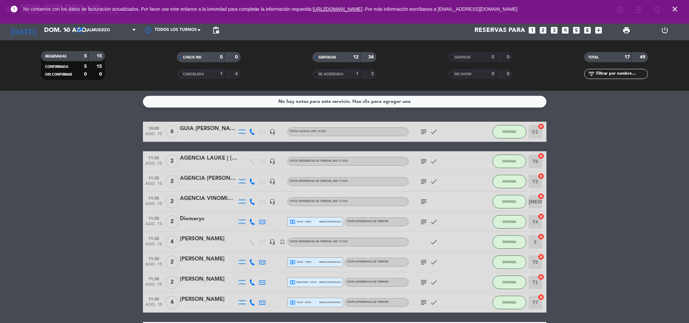
click at [674, 9] on icon "close" at bounding box center [675, 9] width 8 height 8
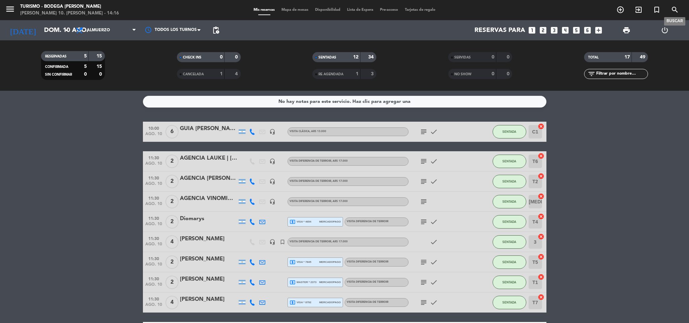
click at [674, 9] on icon "search" at bounding box center [675, 10] width 8 height 8
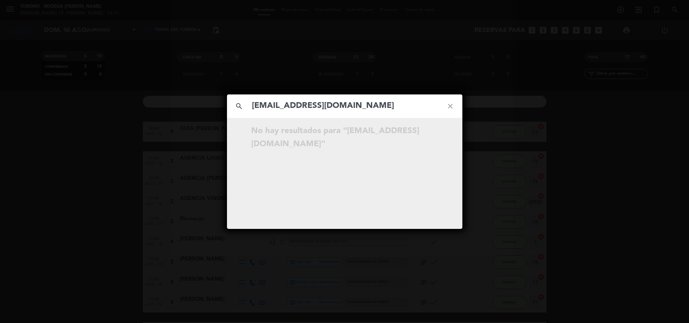
click at [339, 106] on input "[EMAIL_ADDRESS][DOMAIN_NAME]" at bounding box center [344, 106] width 187 height 14
paste input "diomadcbs"
click at [370, 111] on input "[EMAIL_ADDRESS][DOMAIN_NAME]" at bounding box center [344, 106] width 187 height 14
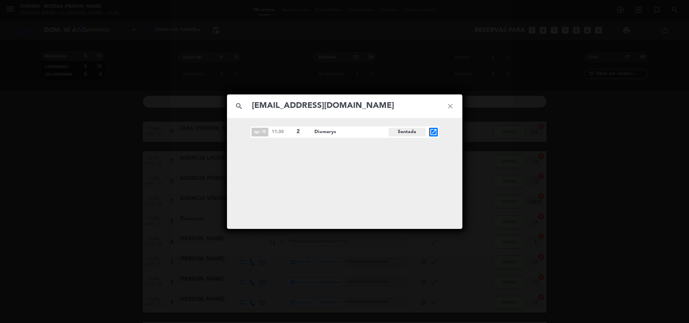
click at [370, 111] on input "[EMAIL_ADDRESS][DOMAIN_NAME]" at bounding box center [344, 106] width 187 height 14
paste input "zoearbetman"
type input "[EMAIL_ADDRESS][DOMAIN_NAME]"
click at [435, 133] on icon "open_in_new" at bounding box center [433, 132] width 8 height 8
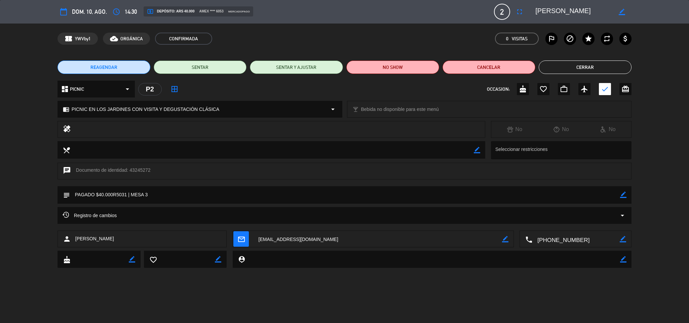
click at [561, 66] on button "Cerrar" at bounding box center [584, 67] width 93 height 13
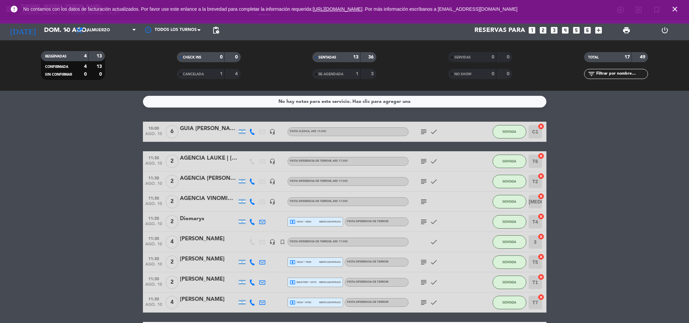
click at [672, 5] on icon "close" at bounding box center [675, 9] width 8 height 8
click at [209, 203] on div "AGENCIA VINOMIO | [PERSON_NAME]" at bounding box center [208, 198] width 57 height 9
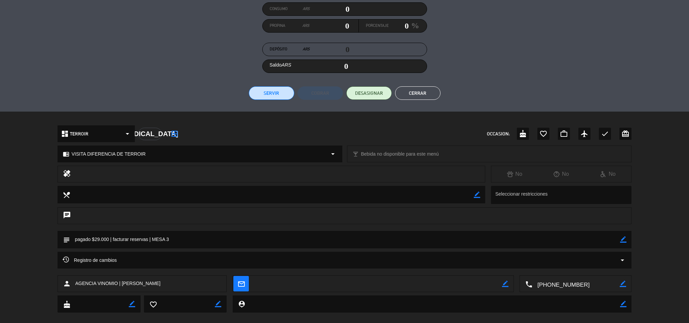
scroll to position [97, 0]
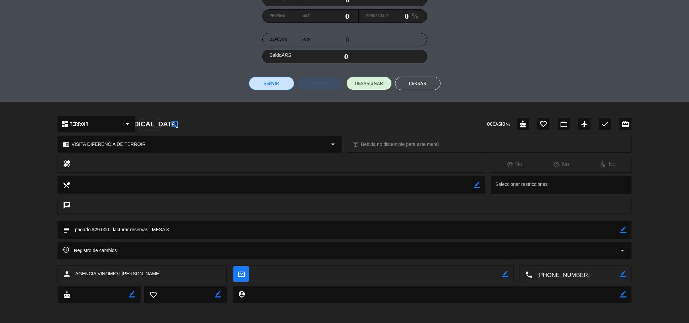
click at [623, 228] on icon "border_color" at bounding box center [623, 230] width 6 height 6
click at [108, 227] on textarea at bounding box center [345, 229] width 550 height 17
type textarea "pagado $29.000R5038 | facturar reservas | MESA 3"
drag, startPoint x: 621, startPoint y: 228, endPoint x: 287, endPoint y: 69, distance: 369.9
click at [620, 228] on icon at bounding box center [623, 230] width 6 height 6
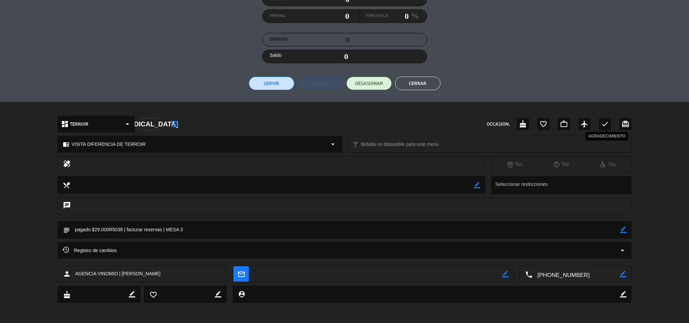
click at [604, 123] on icon "check" at bounding box center [605, 124] width 8 height 8
click at [429, 82] on button "Cerrar" at bounding box center [417, 83] width 45 height 13
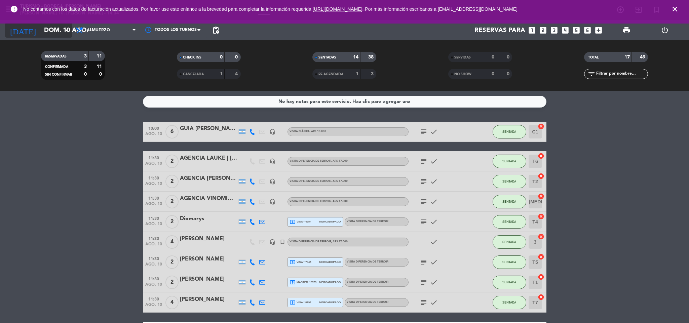
click at [61, 32] on input "dom. 10 ago." at bounding box center [81, 30] width 81 height 14
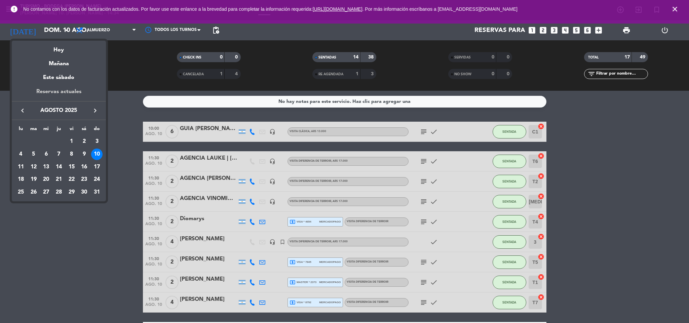
click at [59, 93] on div "Reservas actuales" at bounding box center [59, 94] width 94 height 14
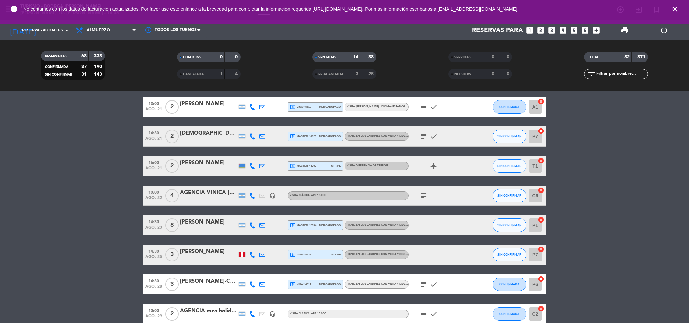
scroll to position [1160, 0]
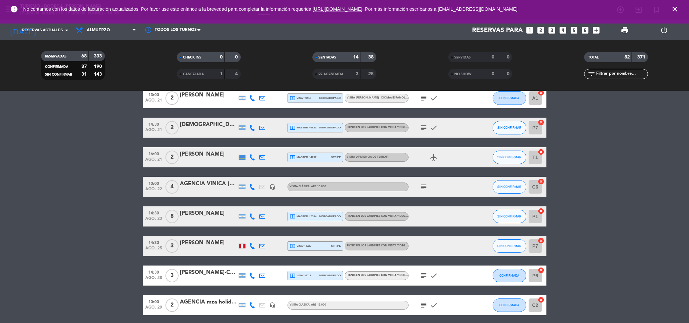
click at [242, 157] on div at bounding box center [242, 157] width 7 height 5
click at [260, 215] on icon at bounding box center [262, 216] width 6 height 6
click at [262, 203] on link "[EMAIL_ADDRESS][DOMAIN_NAME] open_in_new" at bounding box center [265, 205] width 91 height 8
click at [313, 207] on span "Copiar" at bounding box center [320, 204] width 14 height 7
click at [221, 218] on div at bounding box center [208, 220] width 57 height 5
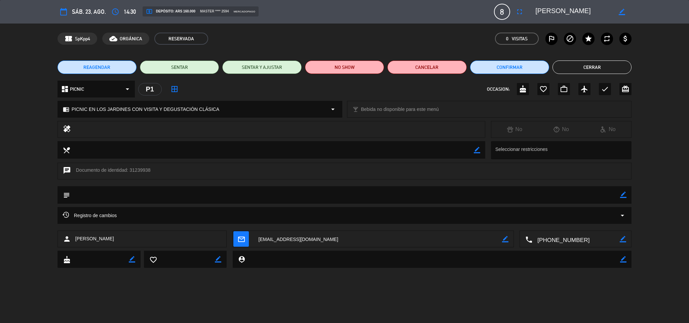
click at [624, 9] on icon "border_color" at bounding box center [621, 12] width 6 height 6
click at [591, 12] on textarea at bounding box center [573, 12] width 77 height 12
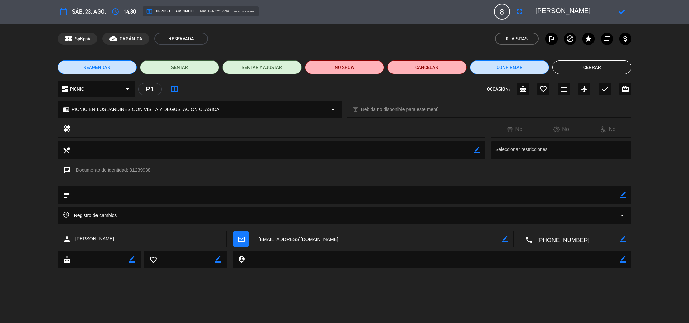
click at [623, 12] on icon at bounding box center [621, 12] width 6 height 6
click at [622, 195] on icon "border_color" at bounding box center [623, 195] width 6 height 6
click at [616, 195] on textarea at bounding box center [345, 194] width 550 height 17
type textarea "PAGADO $160.000R5039"
click at [597, 9] on textarea at bounding box center [573, 12] width 77 height 12
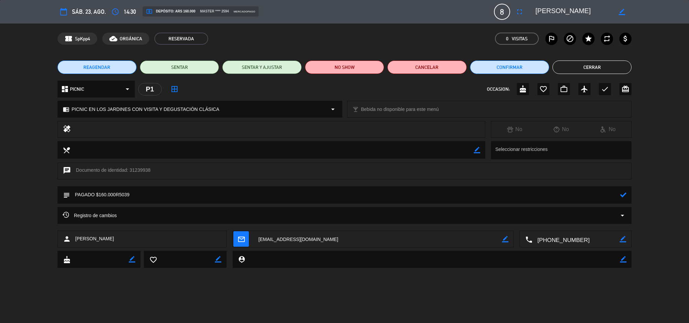
click at [597, 9] on textarea at bounding box center [573, 12] width 77 height 12
click at [621, 193] on icon at bounding box center [623, 195] width 6 height 6
click at [525, 69] on button "Confirmar" at bounding box center [509, 67] width 79 height 13
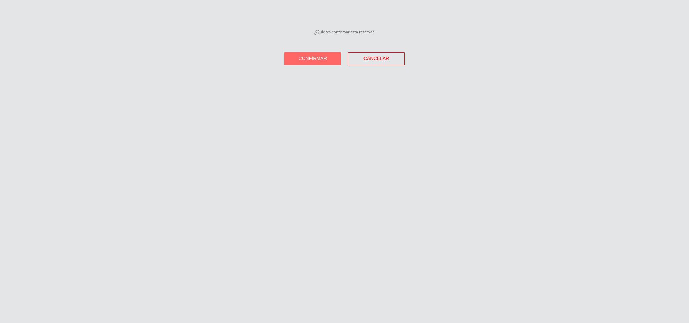
click at [330, 59] on button "Confirmar" at bounding box center [312, 58] width 56 height 12
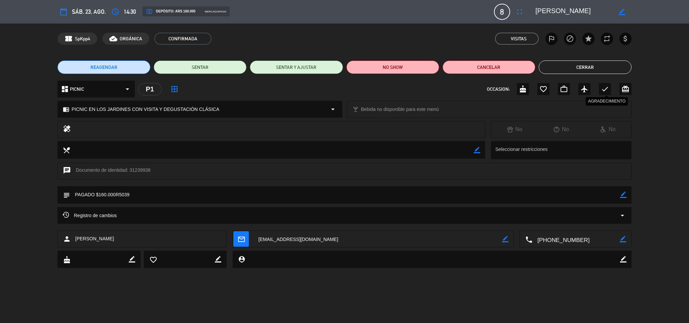
click at [605, 88] on icon "check" at bounding box center [605, 89] width 8 height 8
click at [586, 64] on button "Cerrar" at bounding box center [584, 67] width 93 height 13
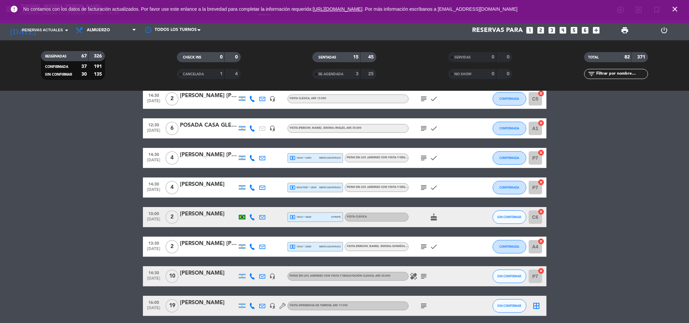
scroll to position [2043, 0]
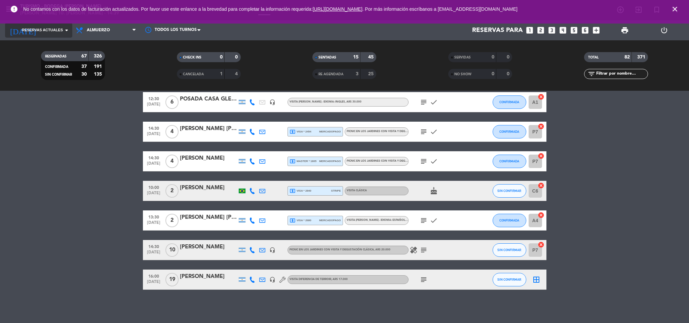
click at [63, 29] on icon "arrow_drop_down" at bounding box center [67, 30] width 8 height 8
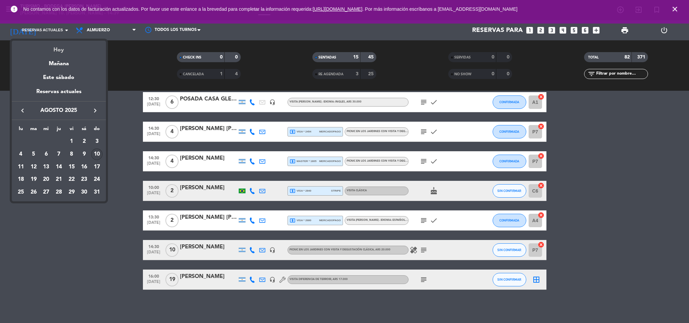
click at [70, 48] on div "Hoy" at bounding box center [59, 48] width 94 height 14
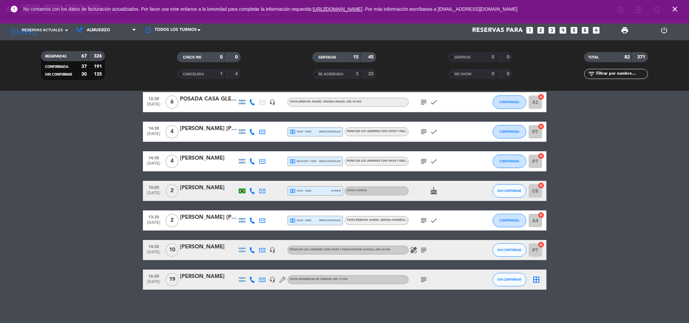
type input "dom. 10 ago."
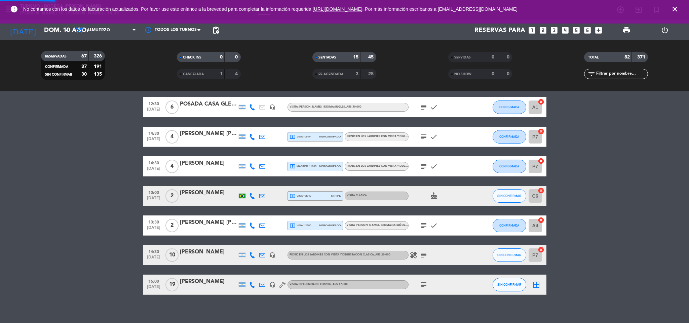
scroll to position [2048, 0]
